Goal: Transaction & Acquisition: Subscribe to service/newsletter

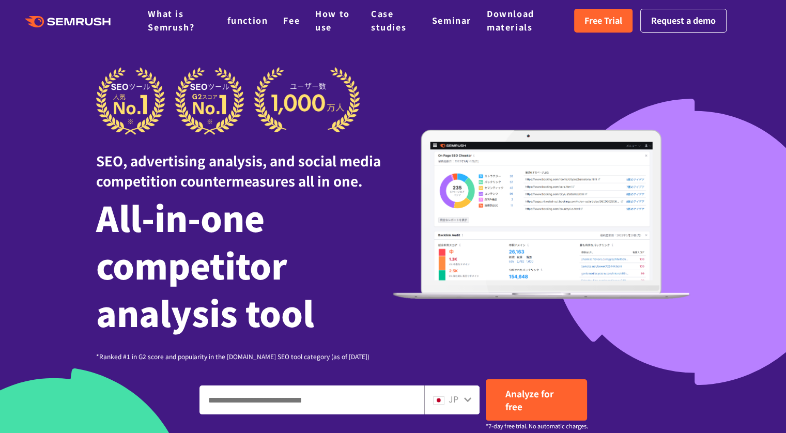
click at [761, 55] on div at bounding box center [393, 328] width 786 height 656
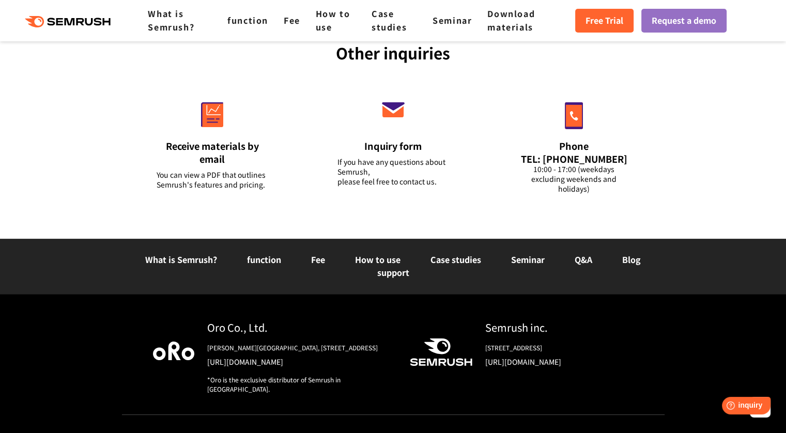
scroll to position [4044, 0]
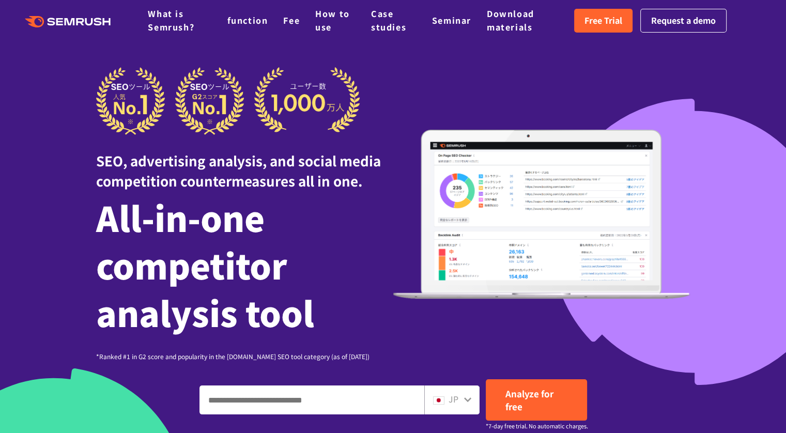
drag, startPoint x: 0, startPoint y: 0, endPoint x: 713, endPoint y: 76, distance: 717.4
click at [713, 76] on div at bounding box center [393, 328] width 786 height 656
click at [614, 22] on font "Free Trial" at bounding box center [603, 20] width 38 height 12
